Goal: Task Accomplishment & Management: Manage account settings

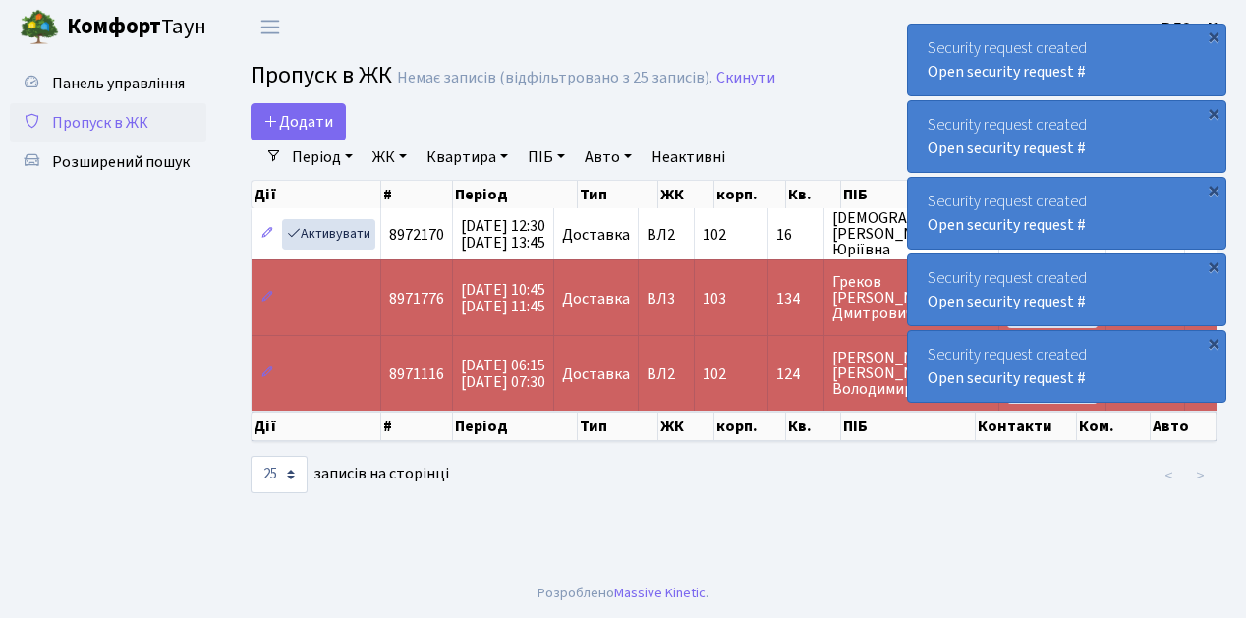
select select "25"
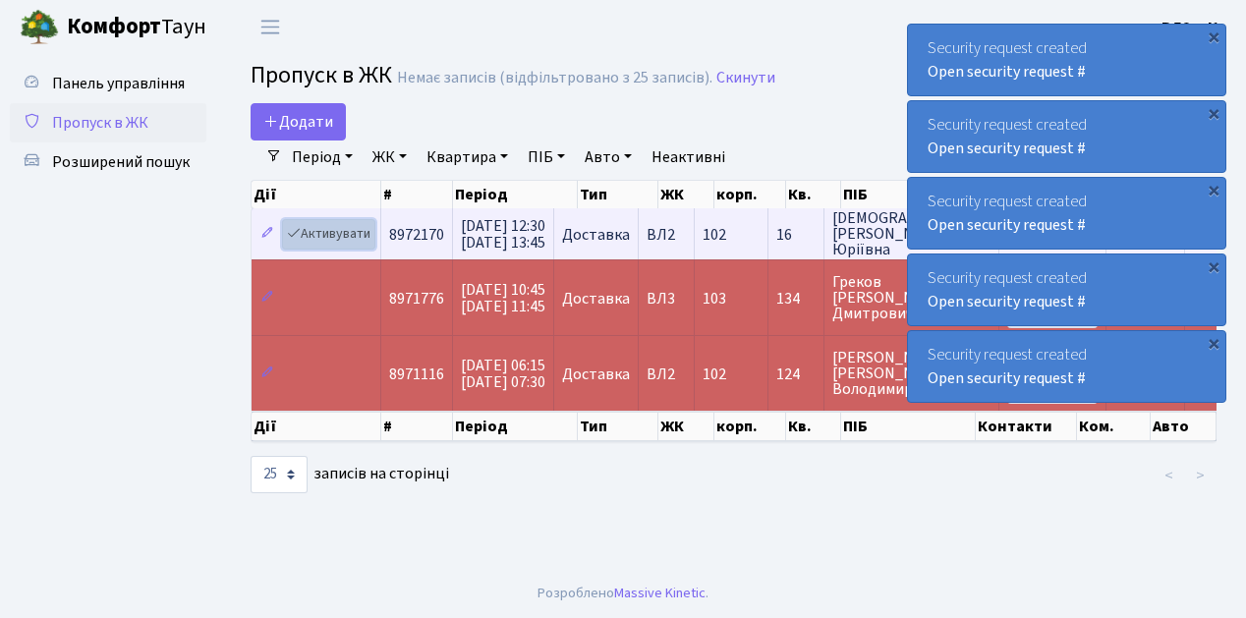
click at [346, 234] on link "Активувати" at bounding box center [328, 234] width 93 height 30
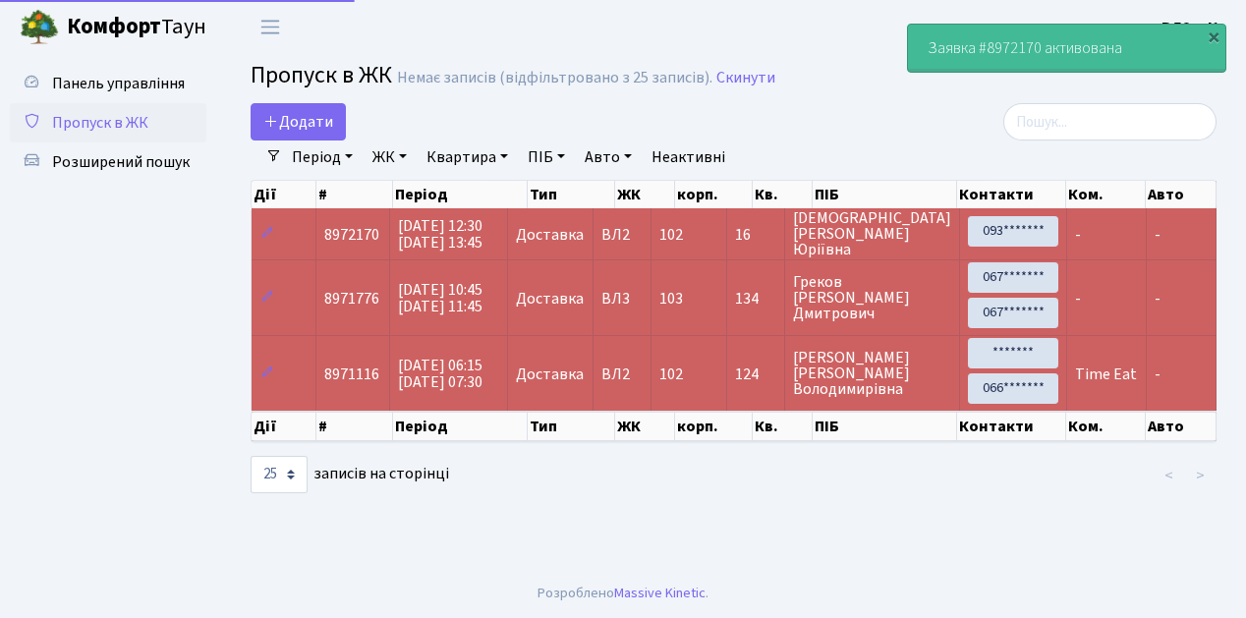
select select "25"
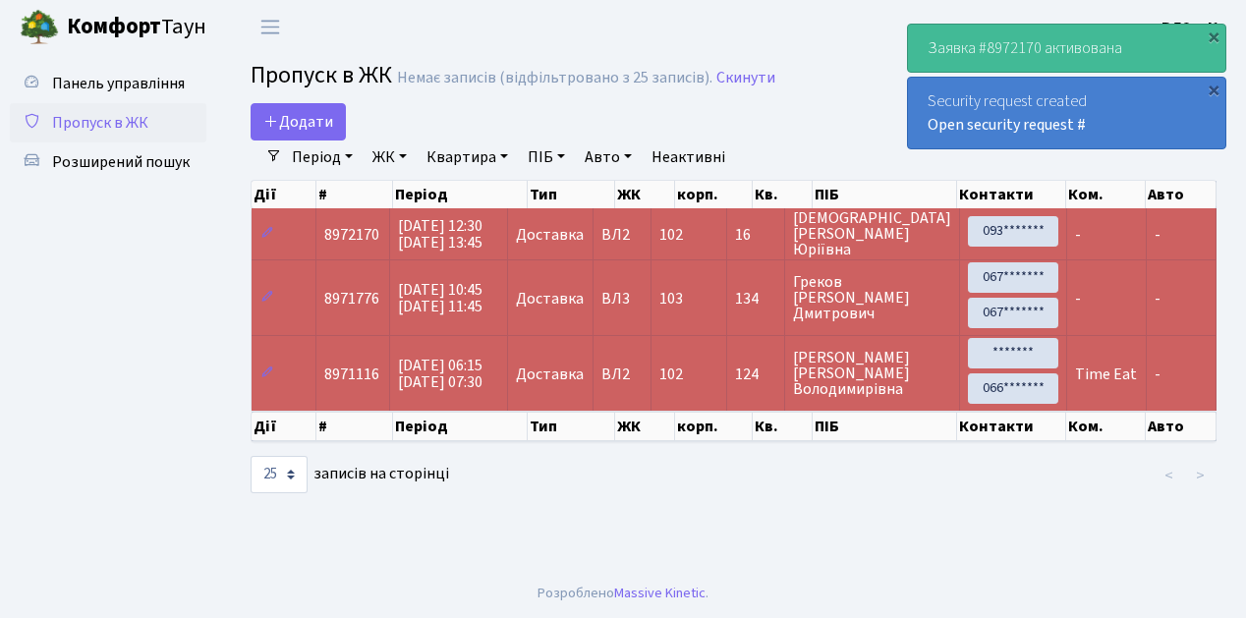
click at [98, 121] on span "Пропуск в ЖК" at bounding box center [100, 123] width 96 height 22
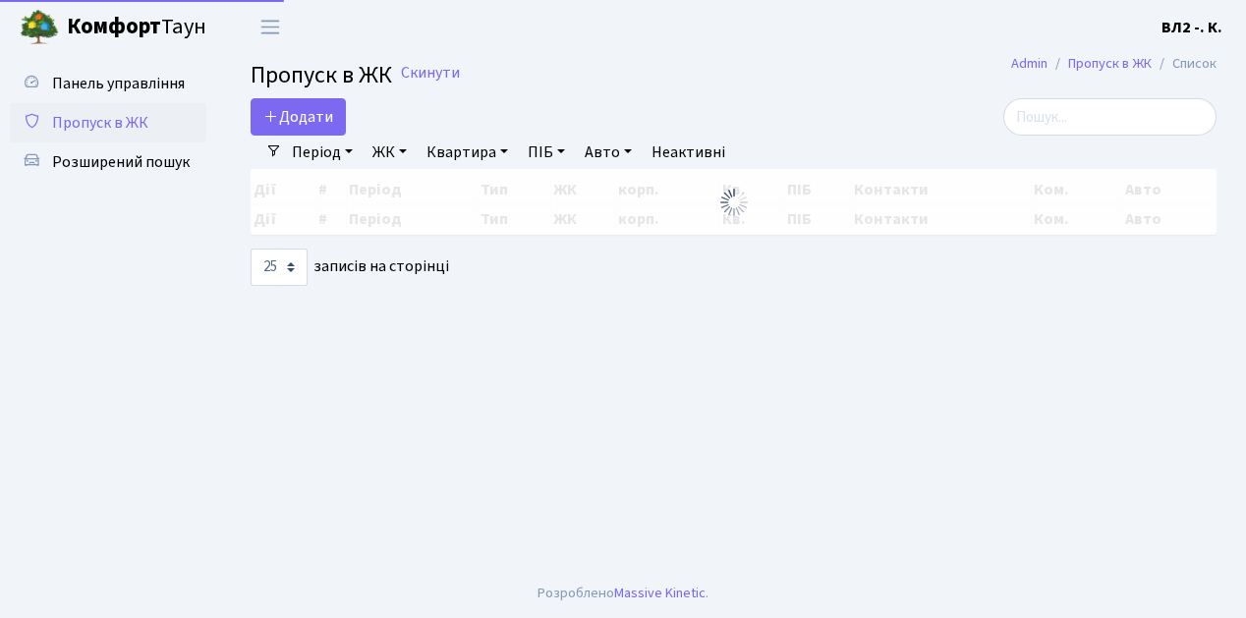
select select "25"
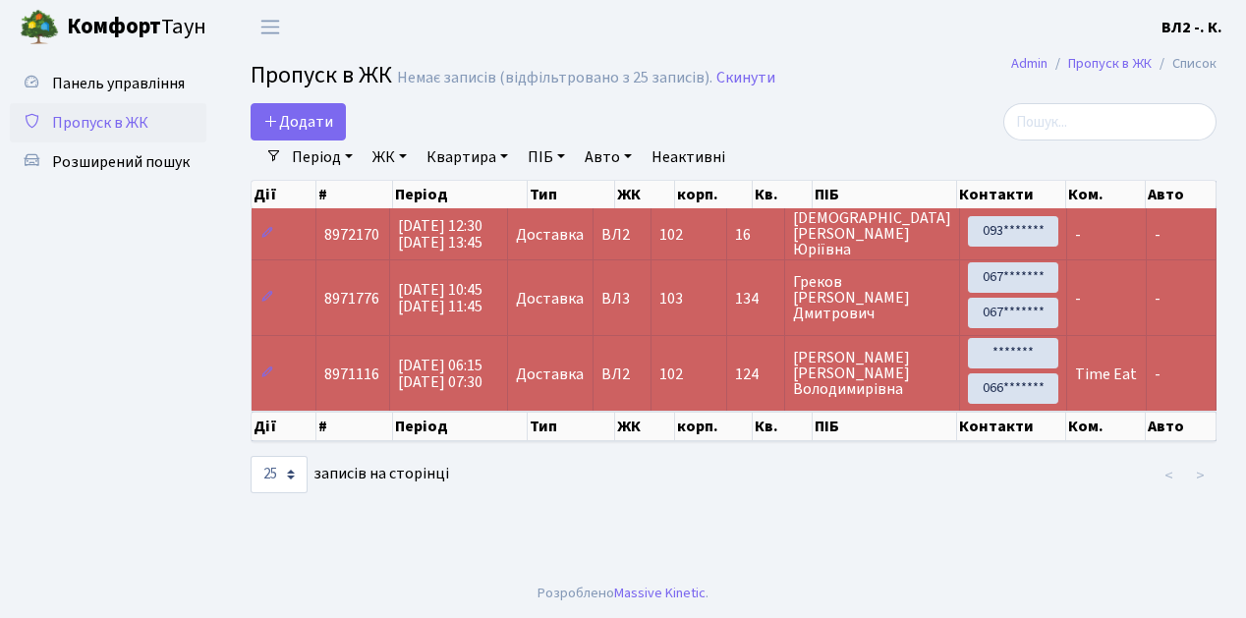
click at [128, 131] on span "Пропуск в ЖК" at bounding box center [100, 123] width 96 height 22
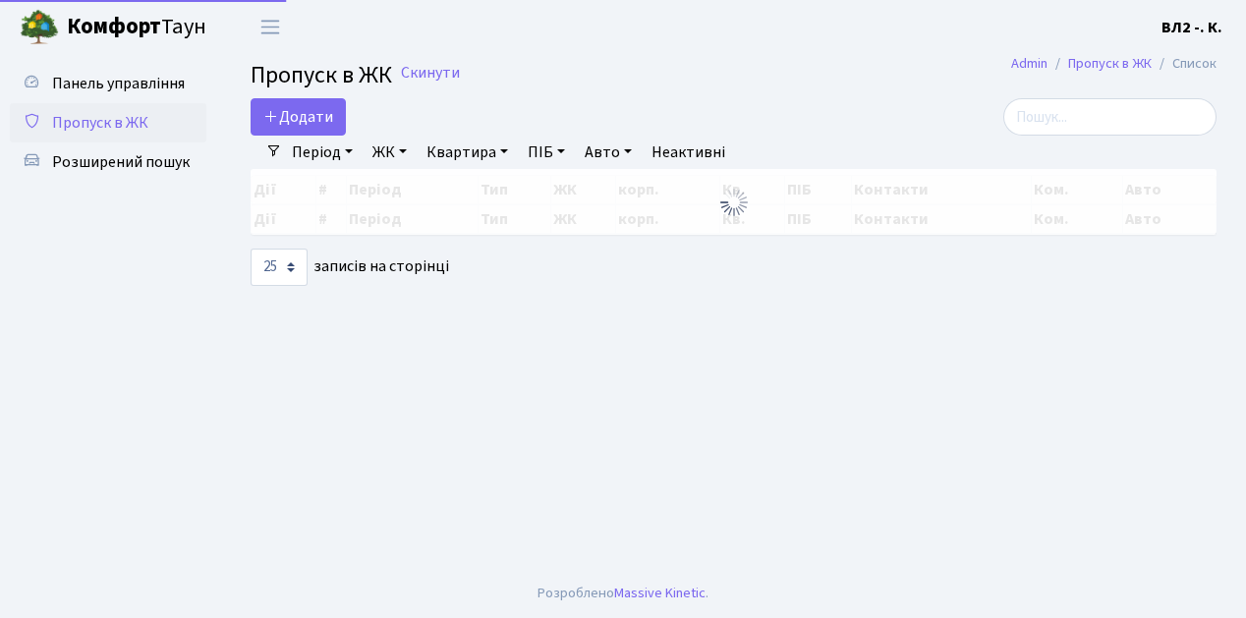
select select "25"
